Goal: Task Accomplishment & Management: Manage account settings

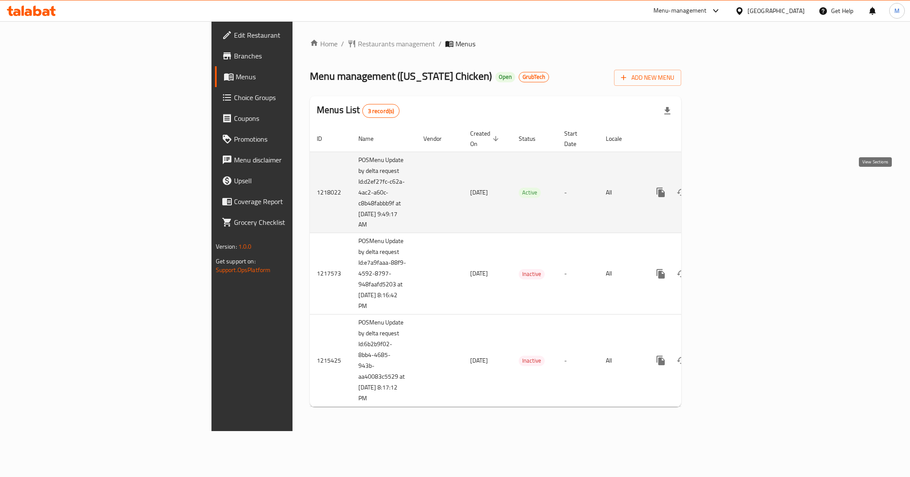
click at [728, 187] on icon "enhanced table" at bounding box center [723, 192] width 10 height 10
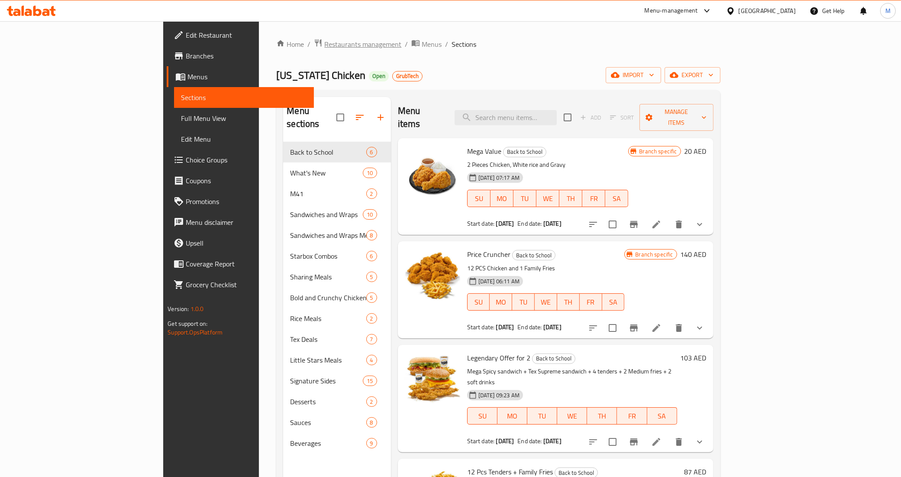
click at [324, 46] on span "Restaurants management" at bounding box center [362, 44] width 77 height 10
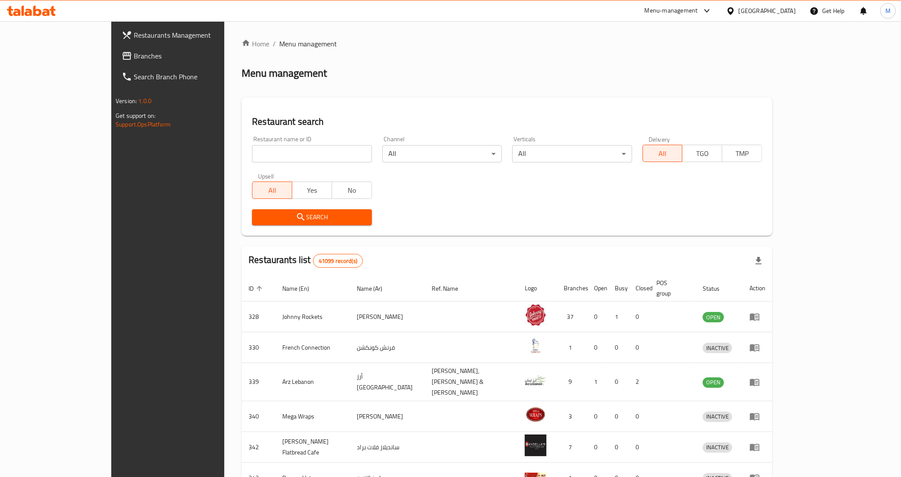
click at [122, 57] on icon at bounding box center [127, 56] width 10 height 10
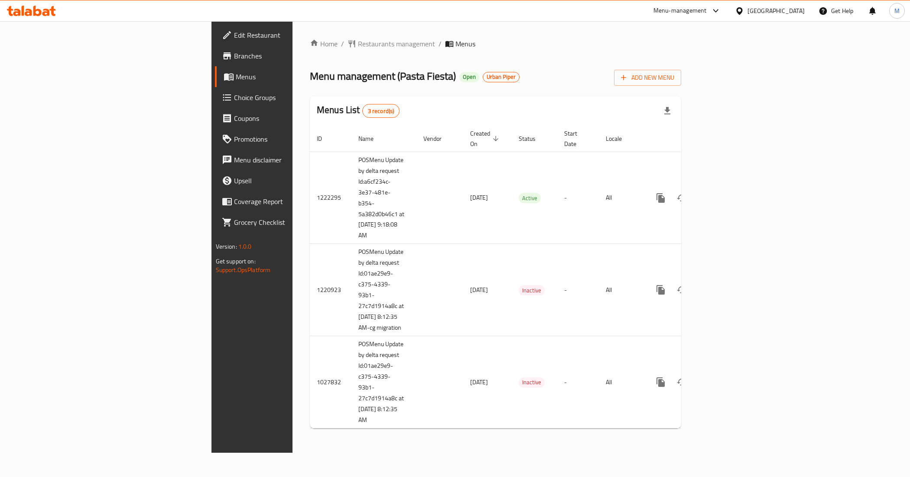
click at [234, 31] on span "Edit Restaurant" at bounding box center [295, 35] width 123 height 10
